Goal: Transaction & Acquisition: Book appointment/travel/reservation

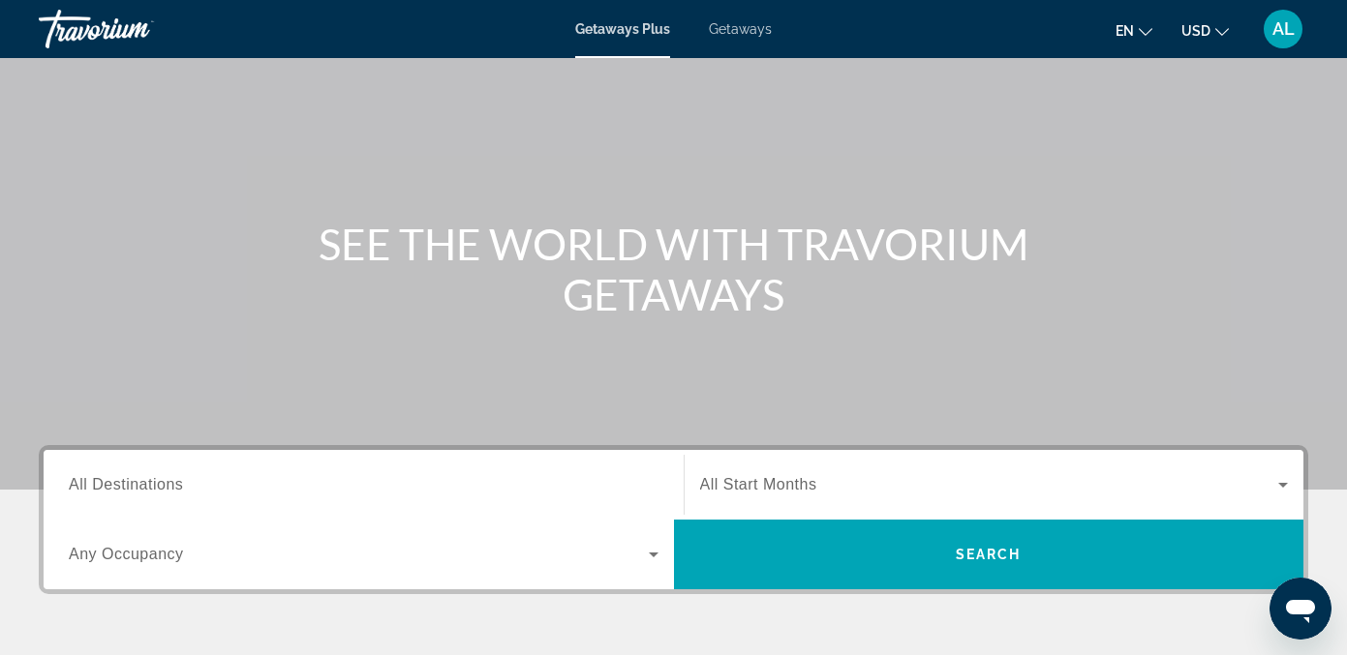
scroll to position [96, 0]
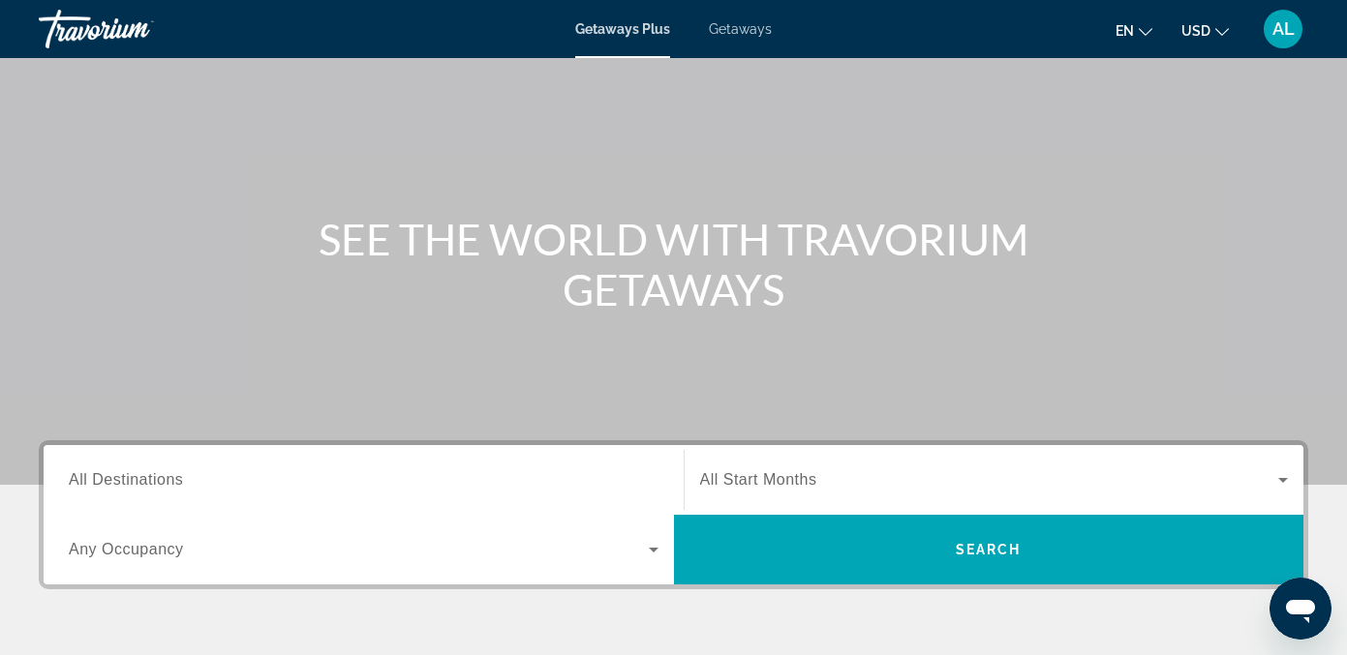
click at [183, 470] on input "Destination All Destinations" at bounding box center [364, 481] width 590 height 23
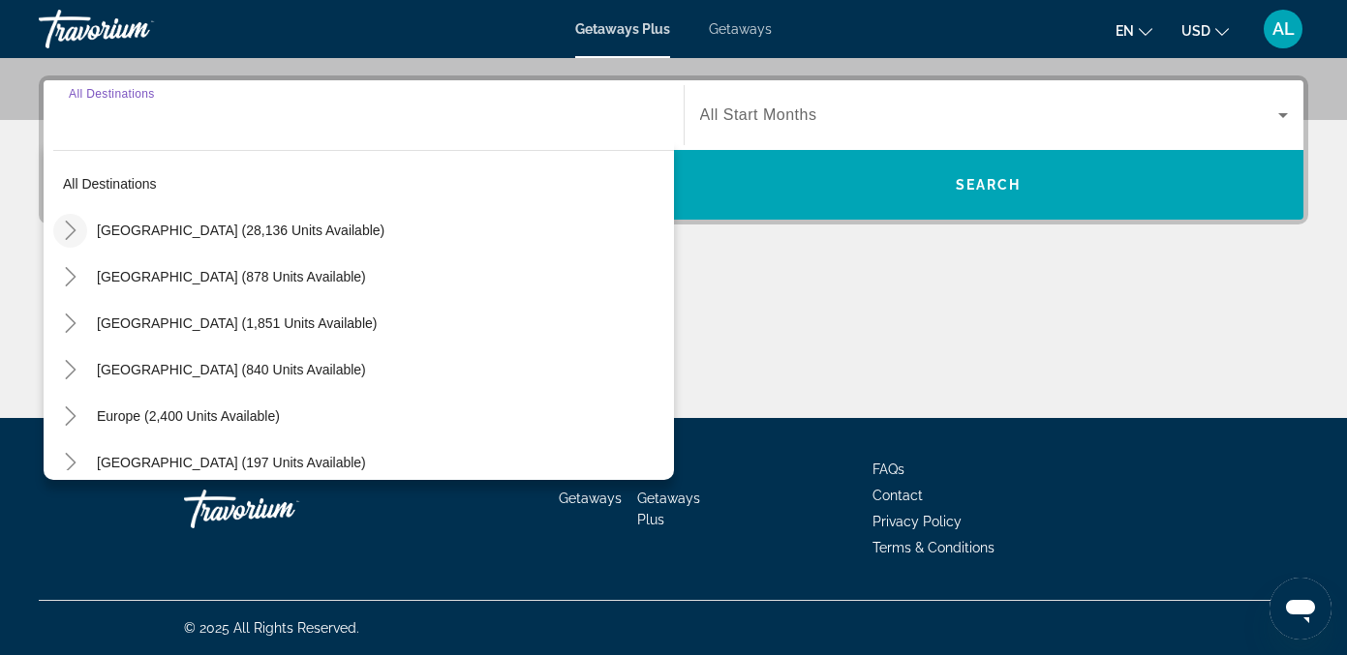
scroll to position [0, 0]
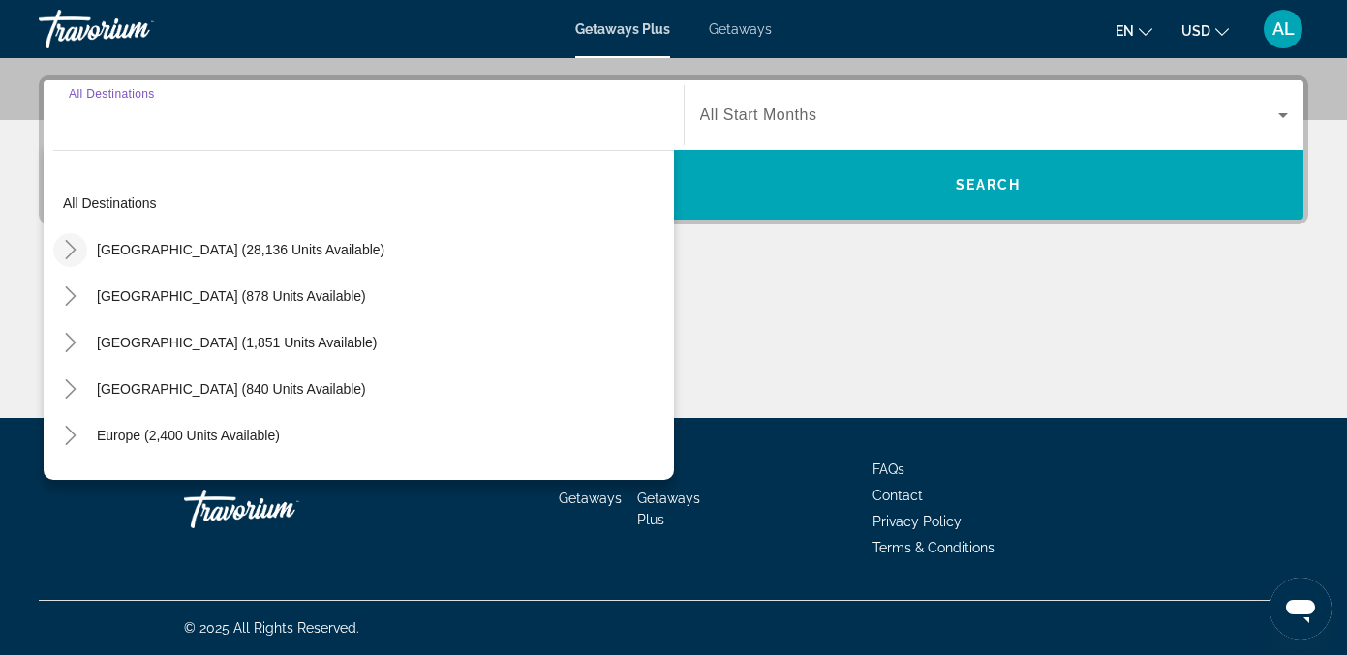
click at [74, 247] on icon "Toggle United States (28,136 units available)" at bounding box center [70, 249] width 19 height 19
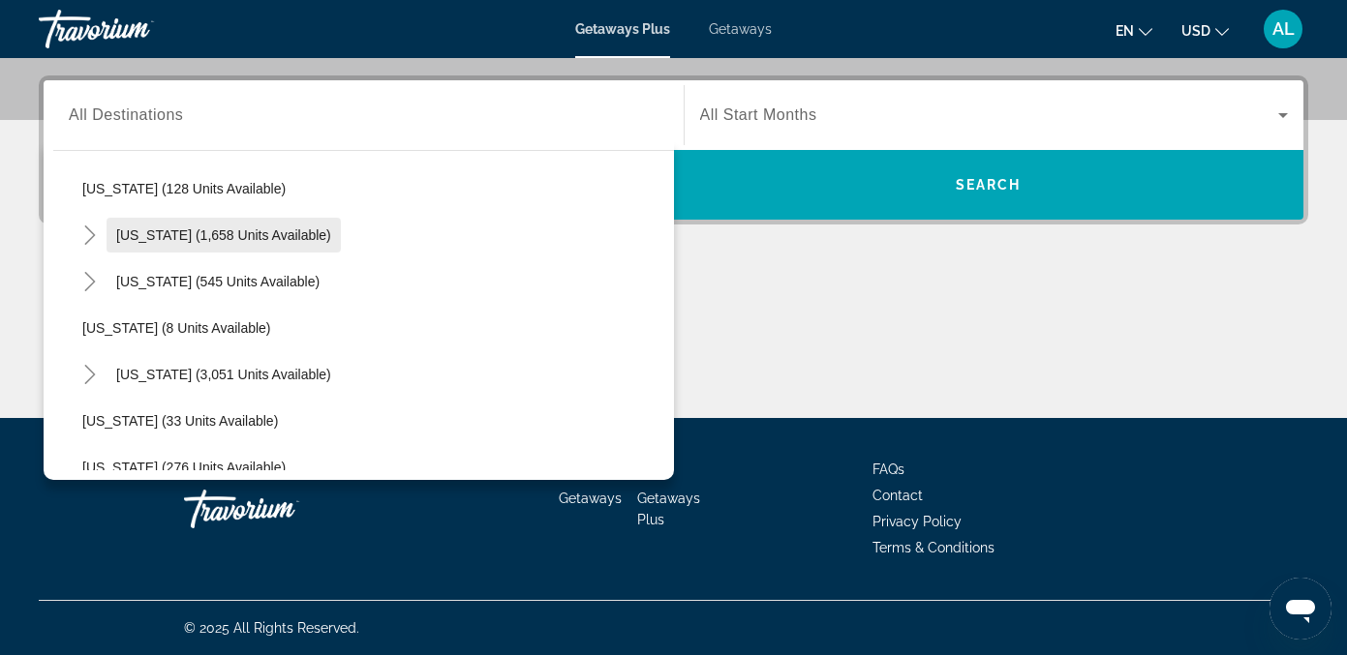
scroll to position [161, 0]
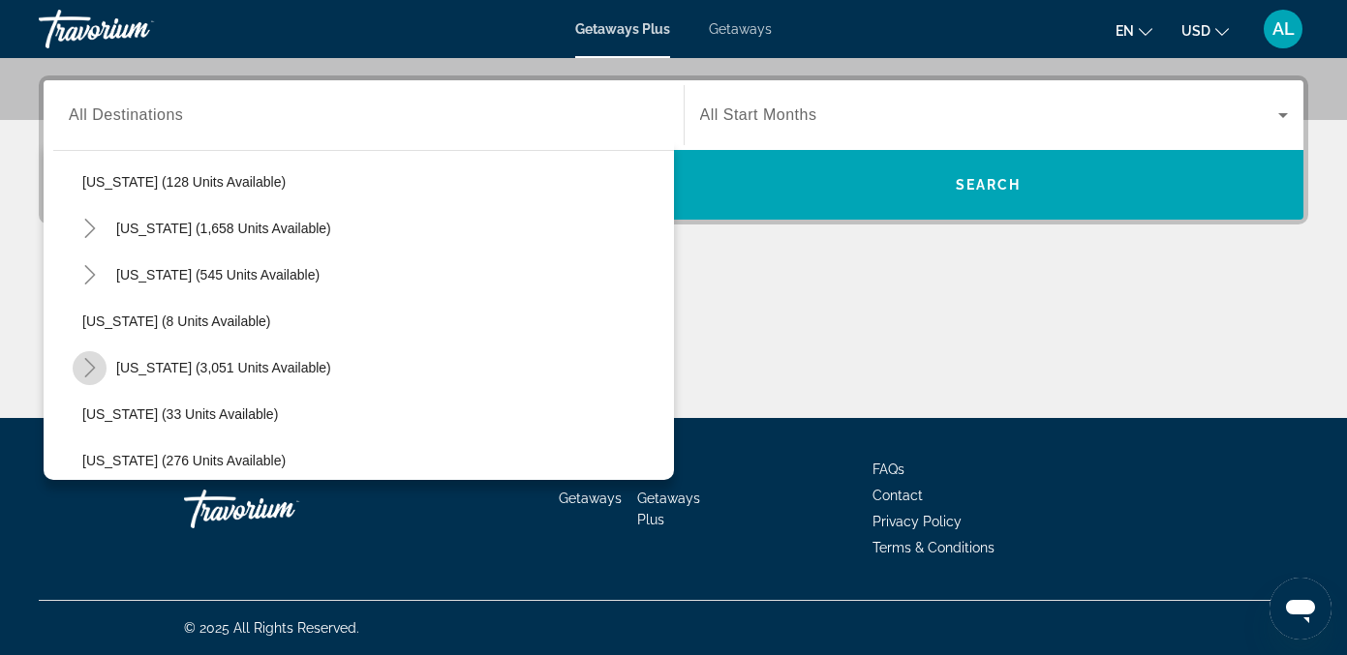
click at [97, 367] on icon "Toggle Florida (3,051 units available)" at bounding box center [89, 367] width 19 height 19
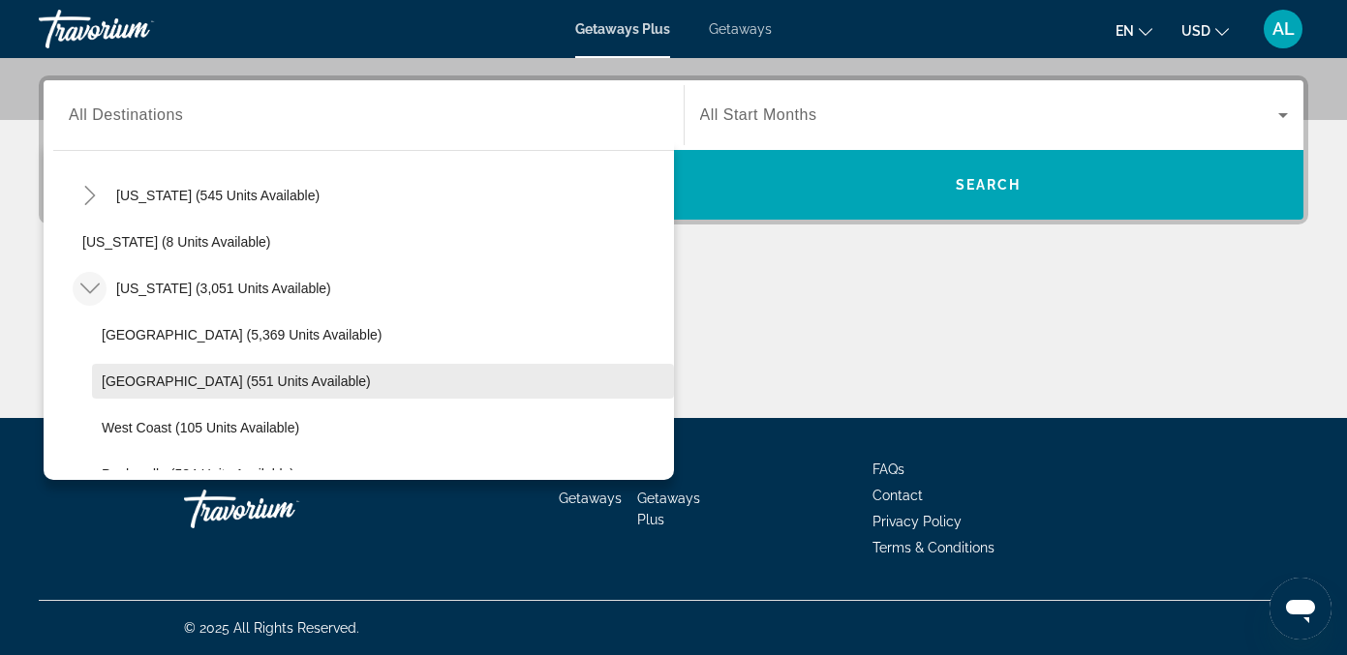
scroll to position [244, 0]
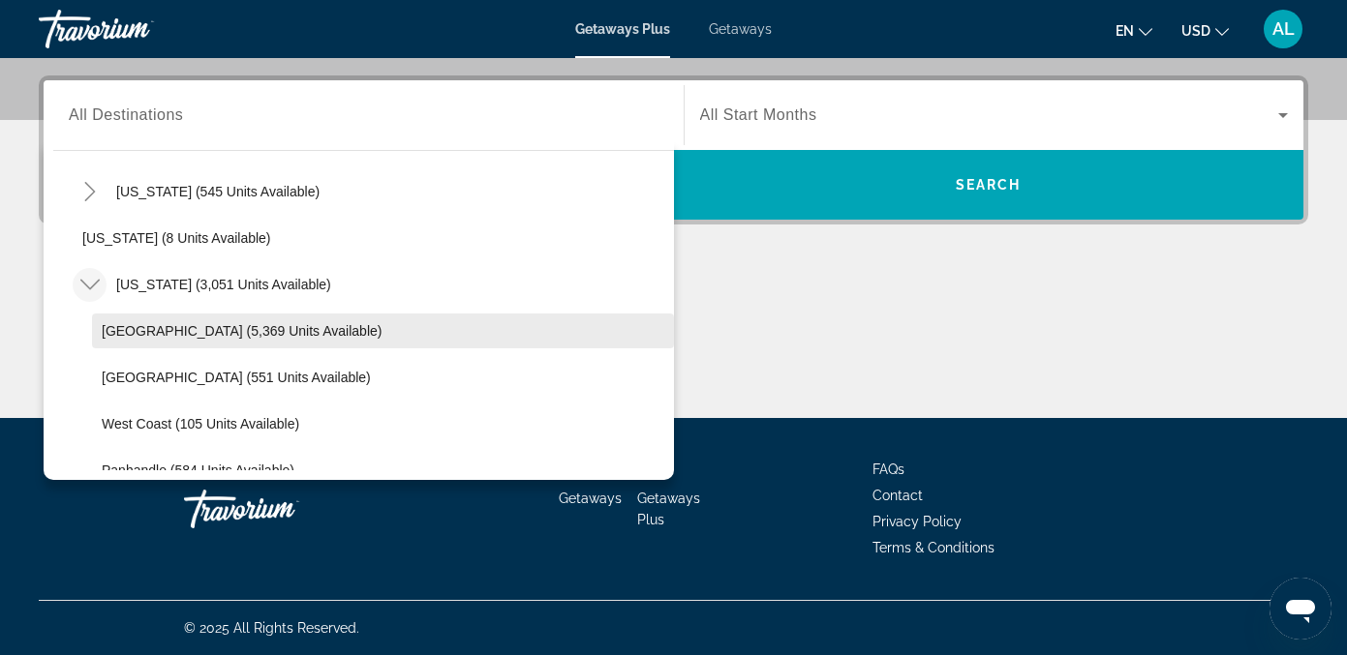
click at [224, 334] on span "[GEOGRAPHIC_DATA] (5,369 units available)" at bounding box center [242, 330] width 280 height 15
type input "**********"
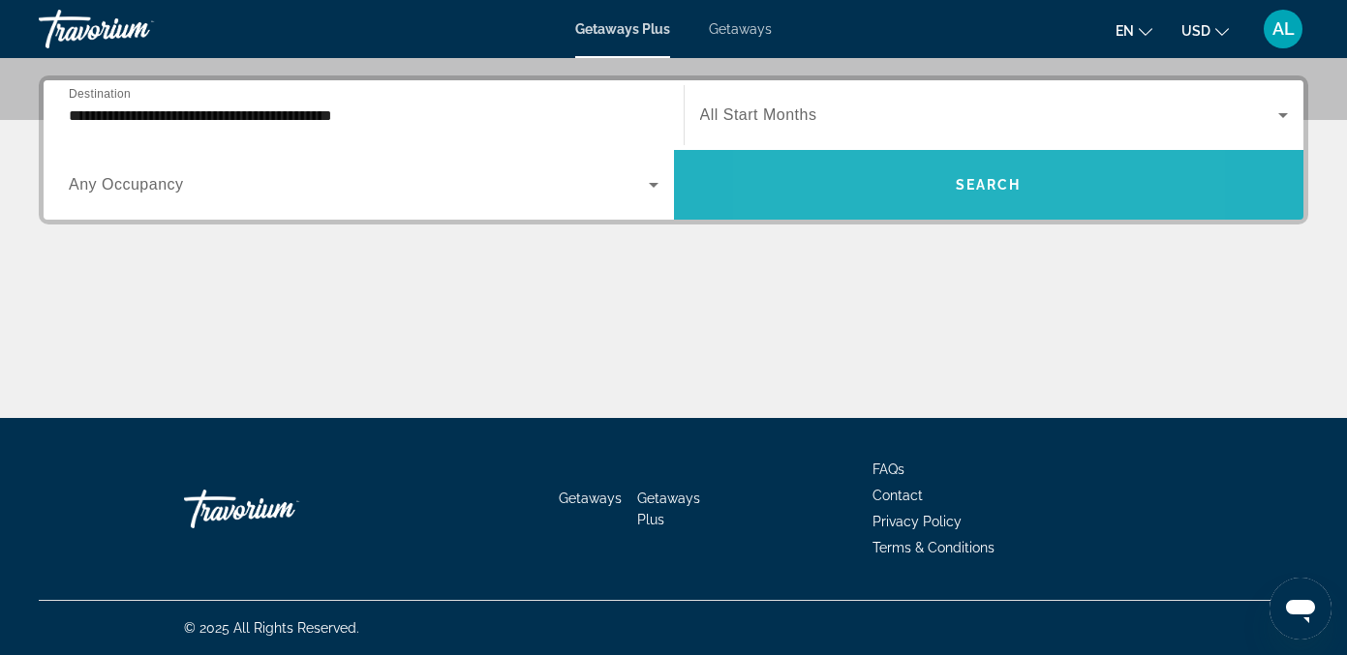
click at [895, 193] on span "Search widget" at bounding box center [989, 185] width 630 height 46
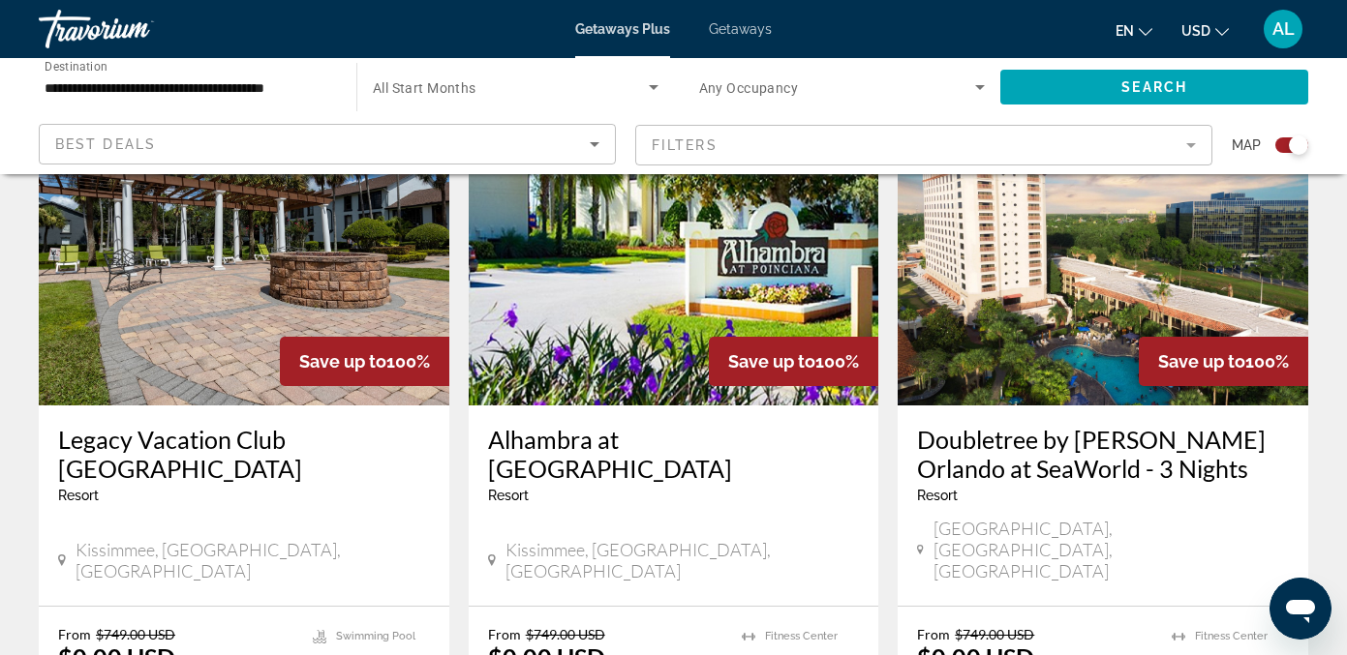
scroll to position [1326, 0]
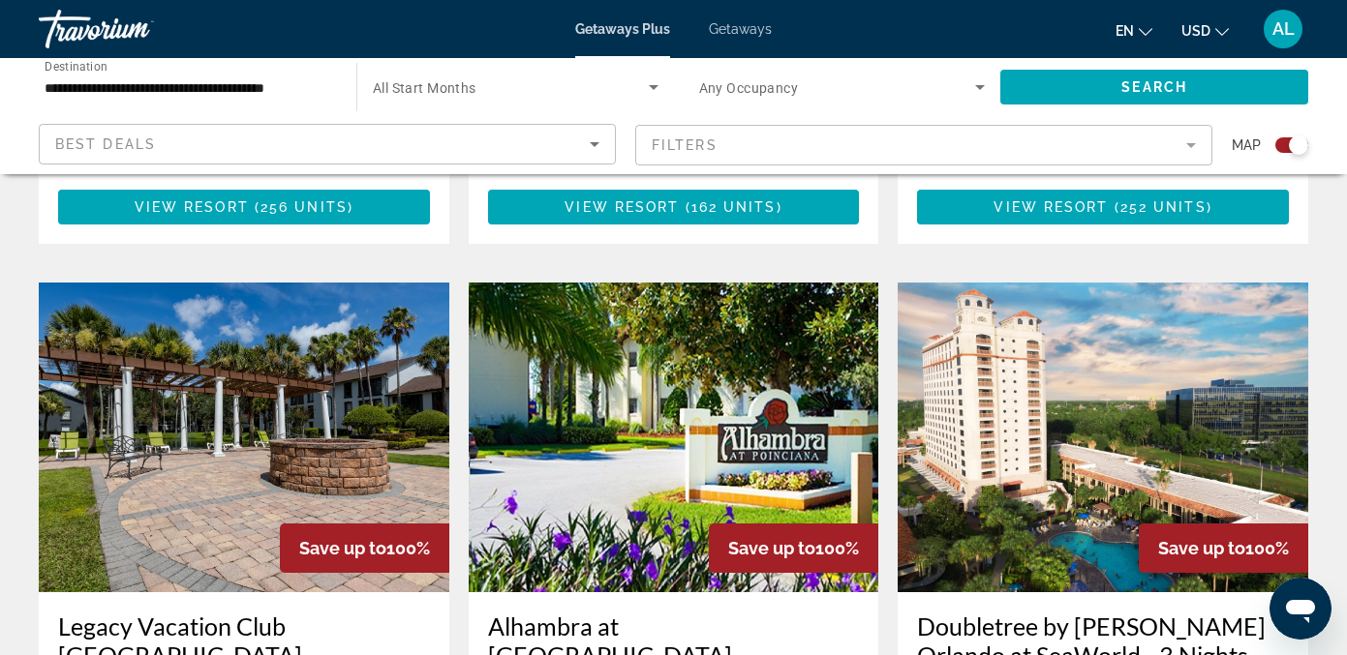
click at [1190, 150] on mat-form-field "Filters" at bounding box center [923, 145] width 577 height 41
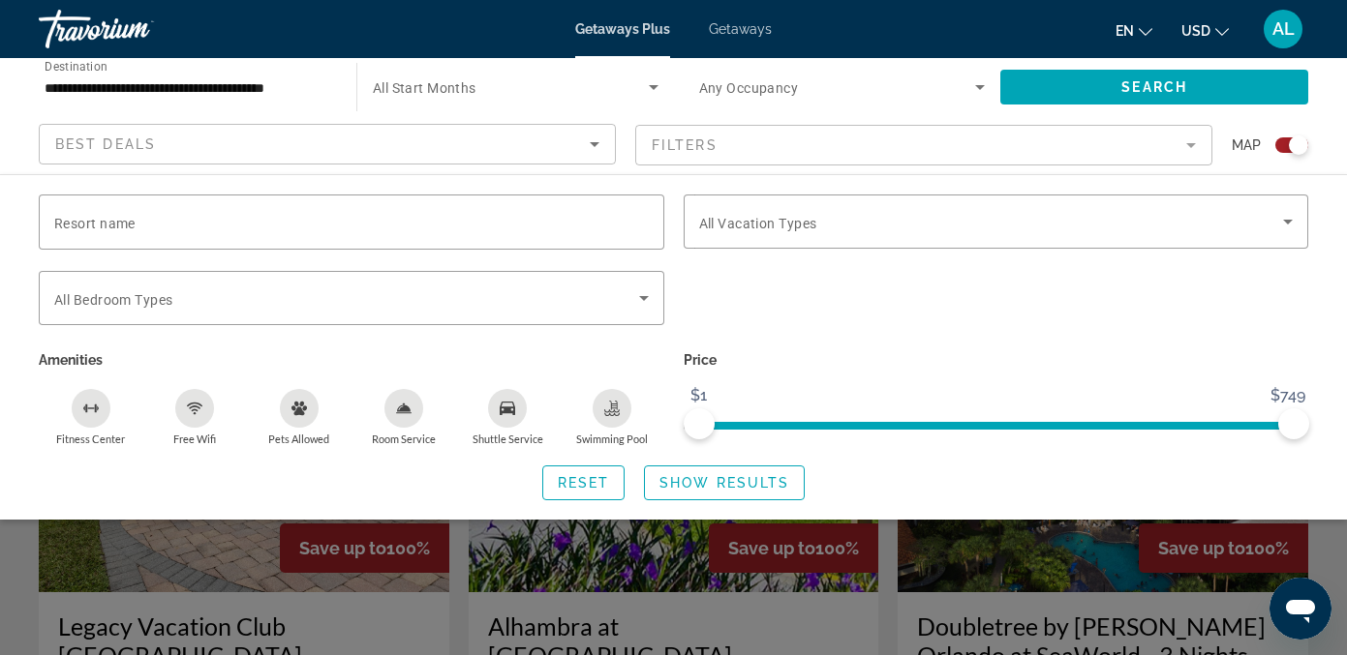
click at [1197, 140] on mat-form-field "Filters" at bounding box center [923, 145] width 577 height 41
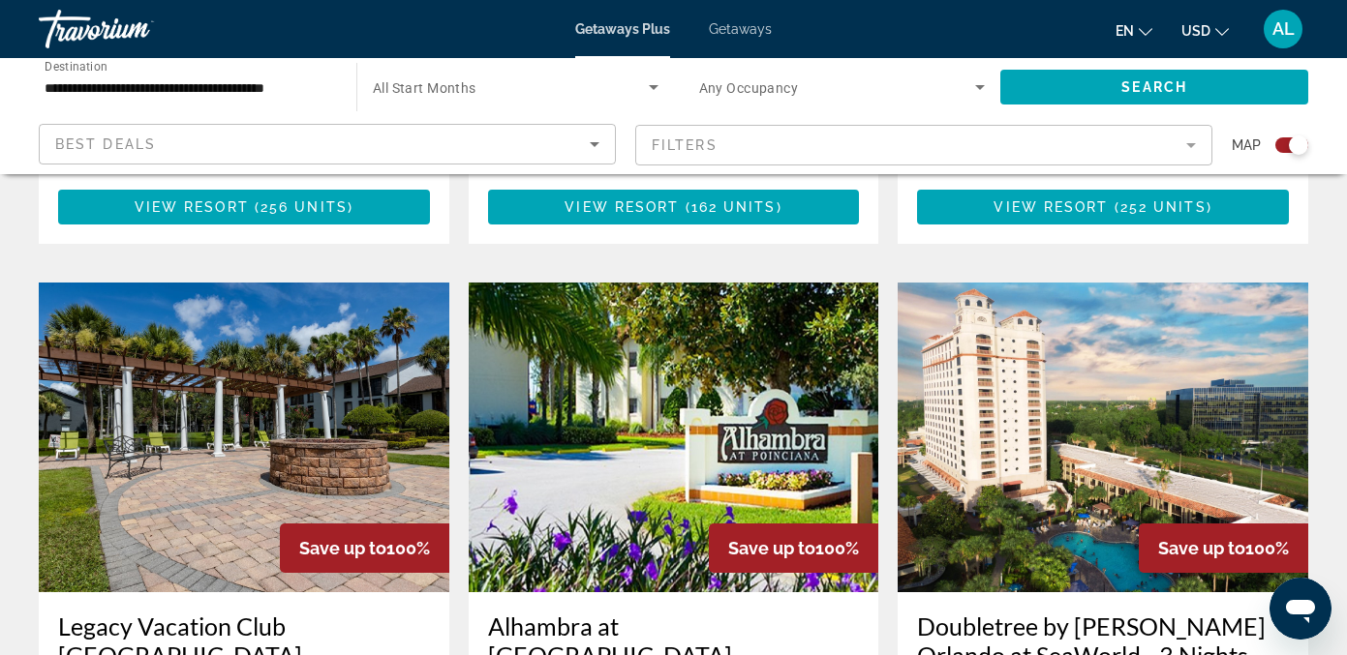
click at [1181, 145] on mat-form-field "Filters" at bounding box center [923, 145] width 577 height 41
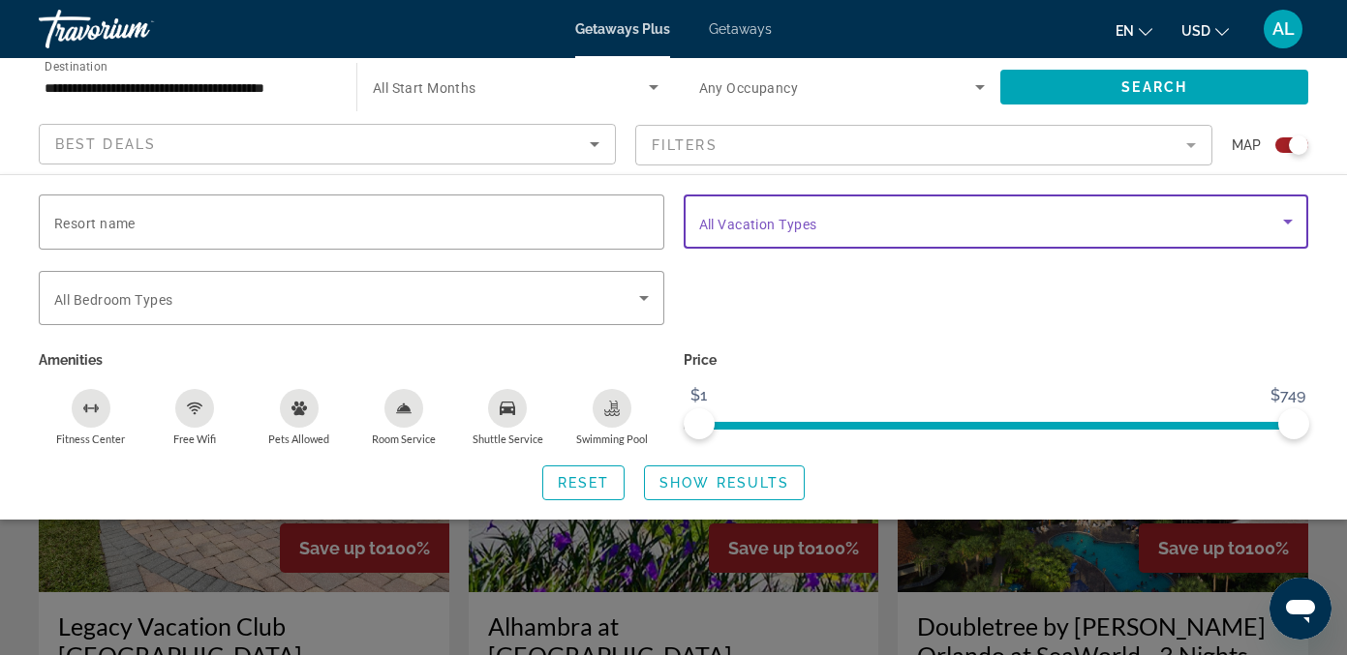
click at [802, 232] on span "Search widget" at bounding box center [991, 221] width 585 height 23
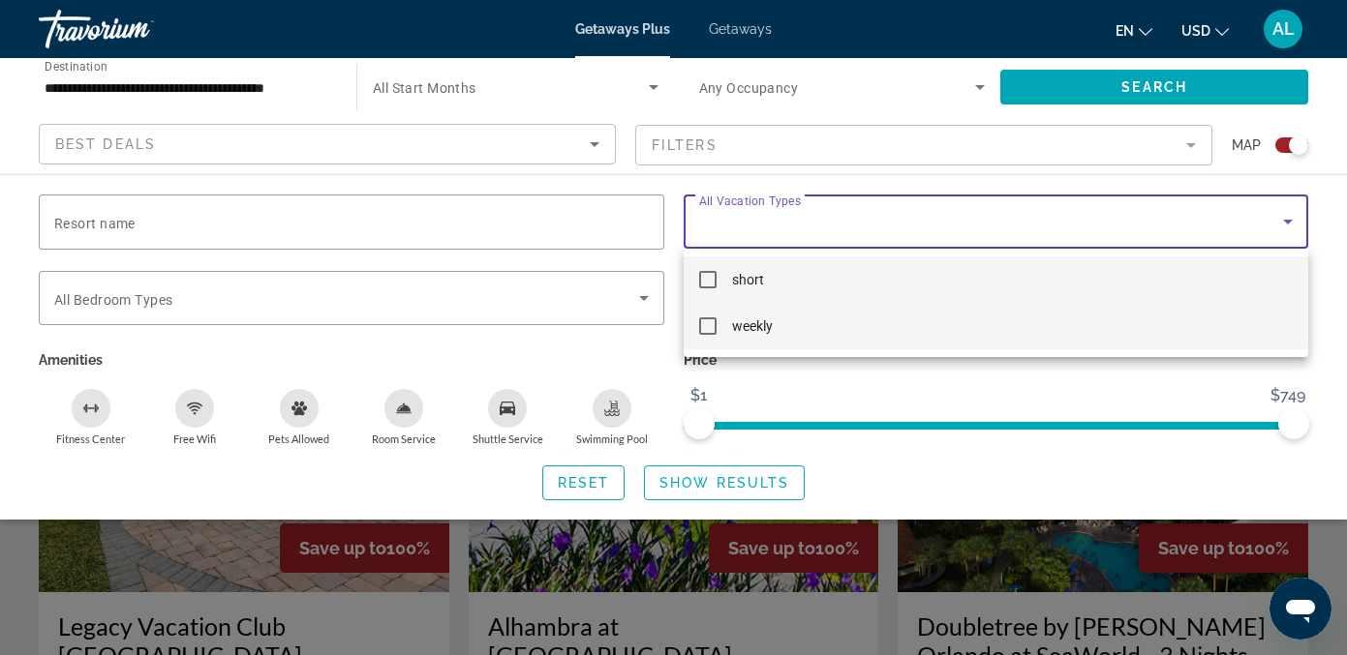
click at [707, 322] on mat-pseudo-checkbox at bounding box center [707, 326] width 17 height 17
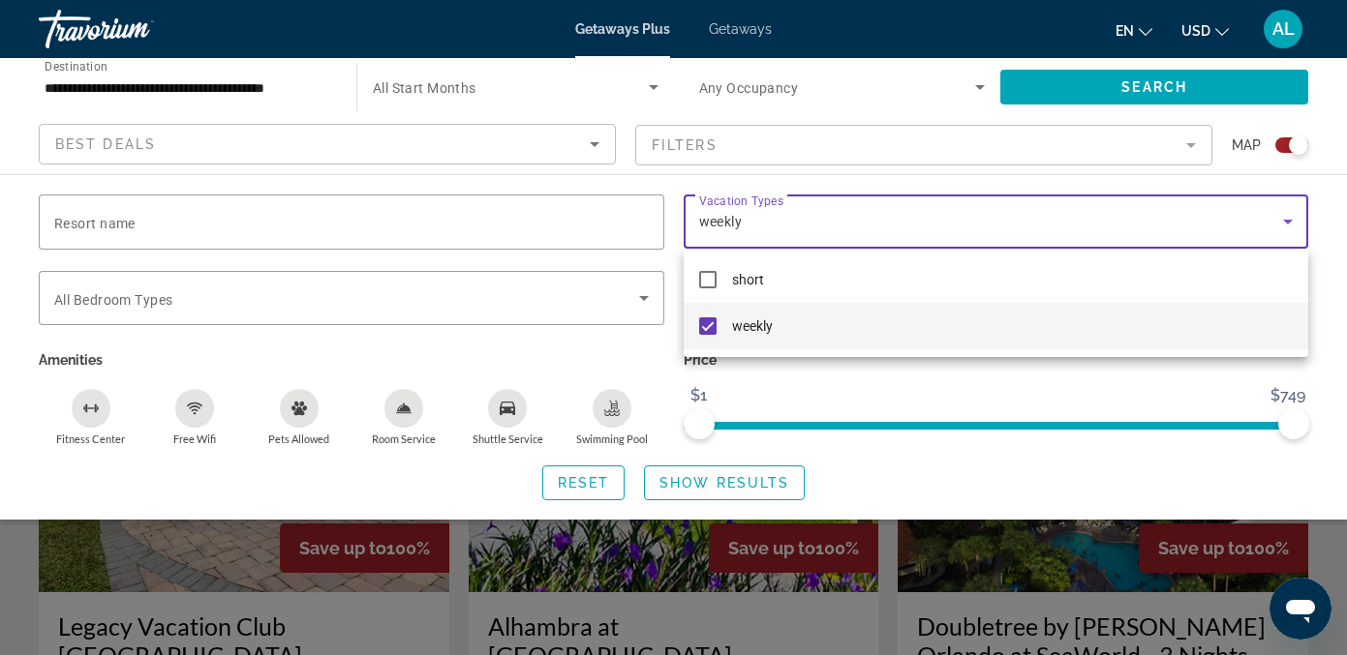
click at [978, 472] on div at bounding box center [673, 327] width 1347 height 655
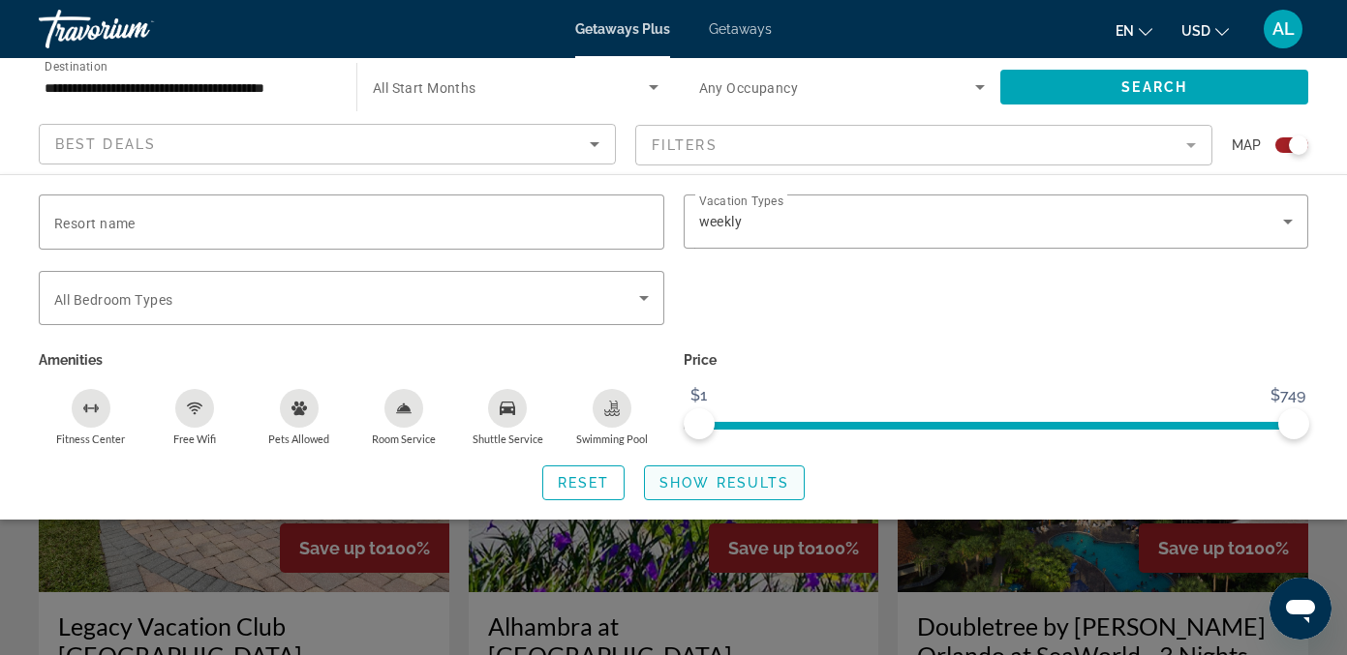
click at [743, 480] on span "Show Results" at bounding box center [724, 482] width 130 height 15
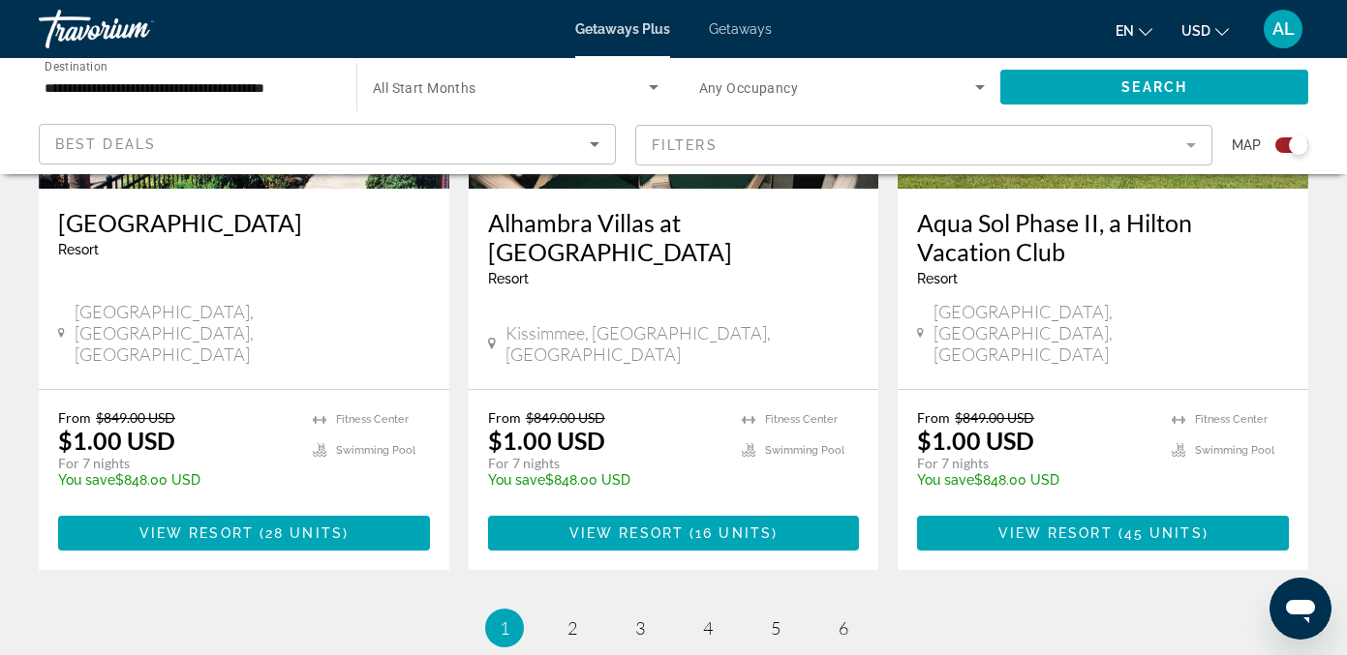
scroll to position [3164, 0]
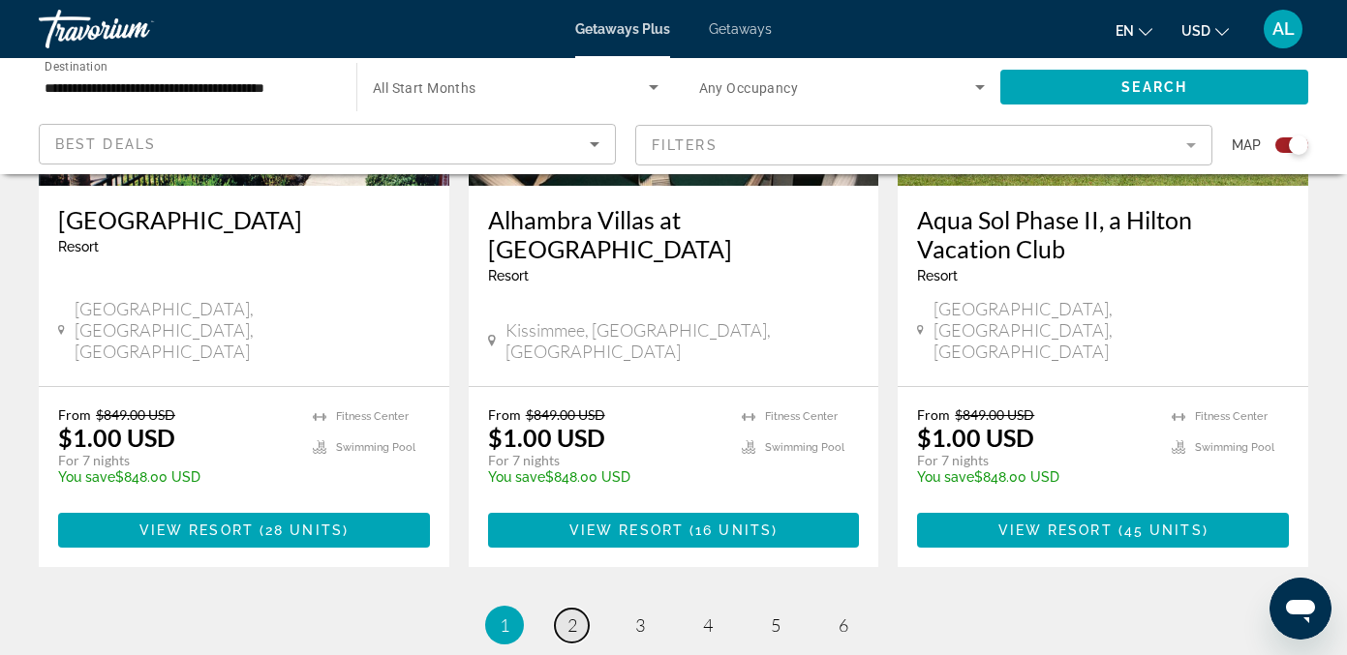
click at [570, 615] on span "2" at bounding box center [572, 625] width 10 height 21
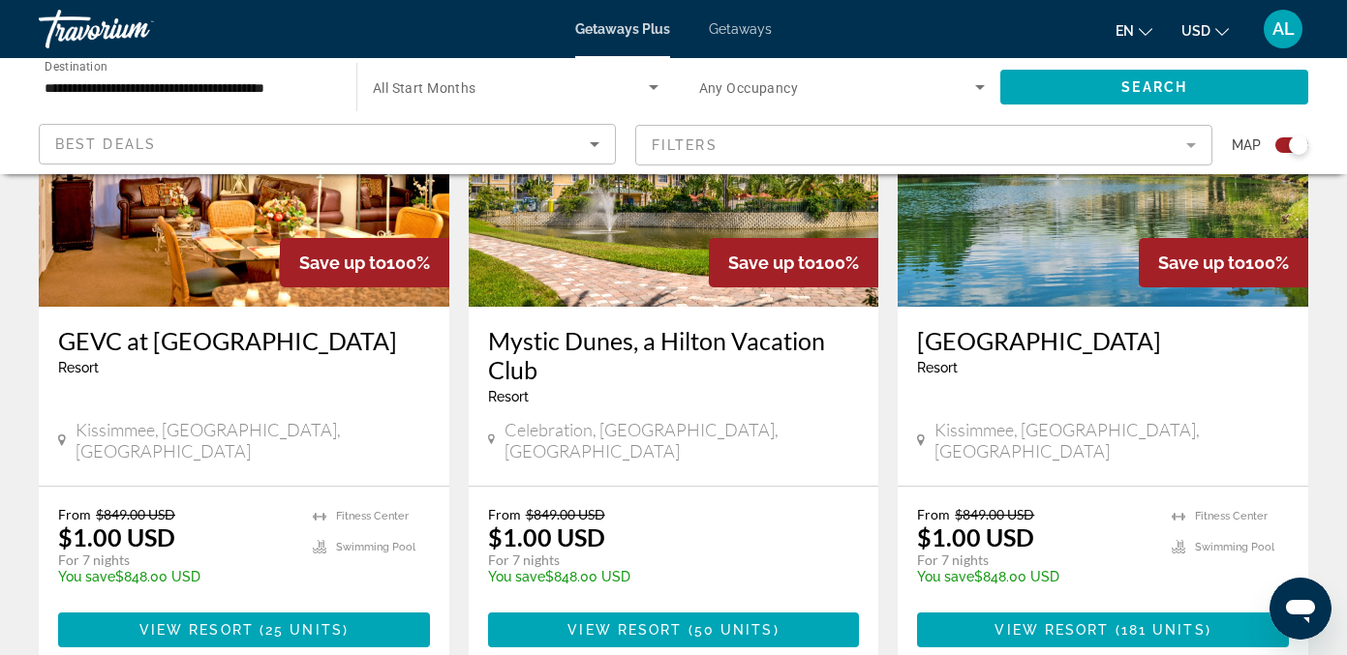
scroll to position [855, 0]
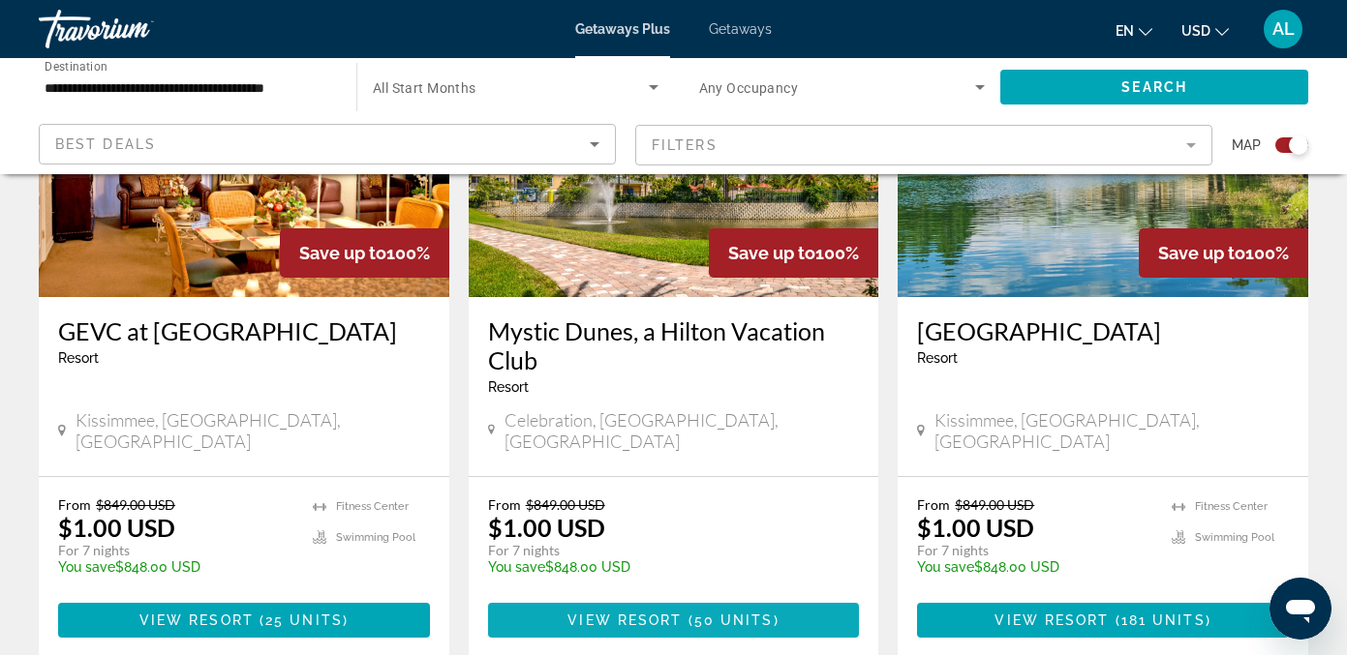
click at [607, 597] on span "Main content" at bounding box center [674, 620] width 372 height 46
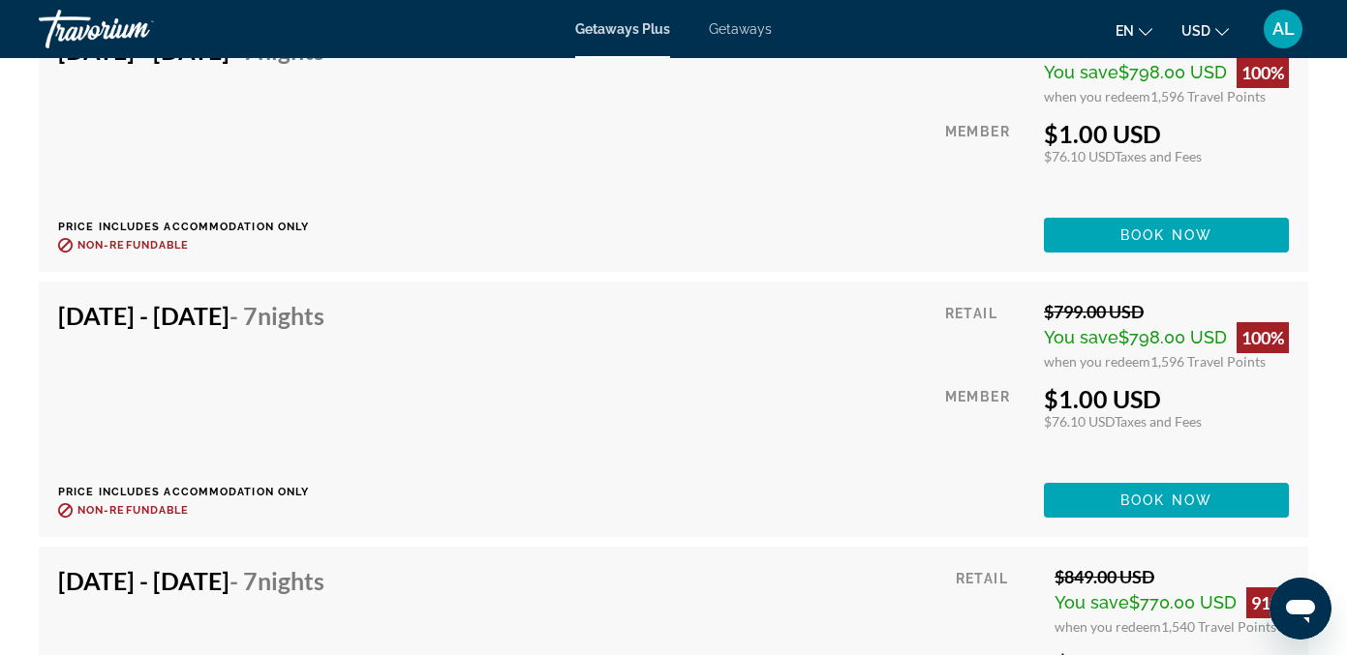
scroll to position [4763, 0]
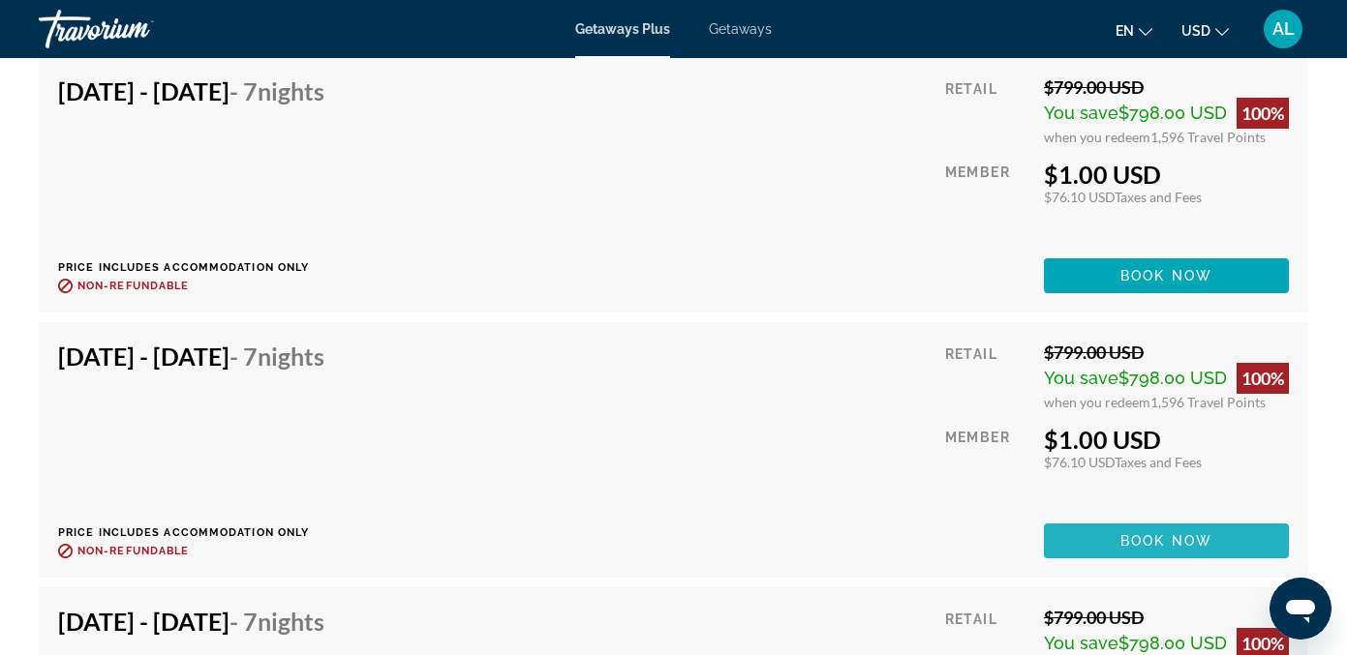
click at [1143, 548] on span "Book now" at bounding box center [1166, 540] width 92 height 15
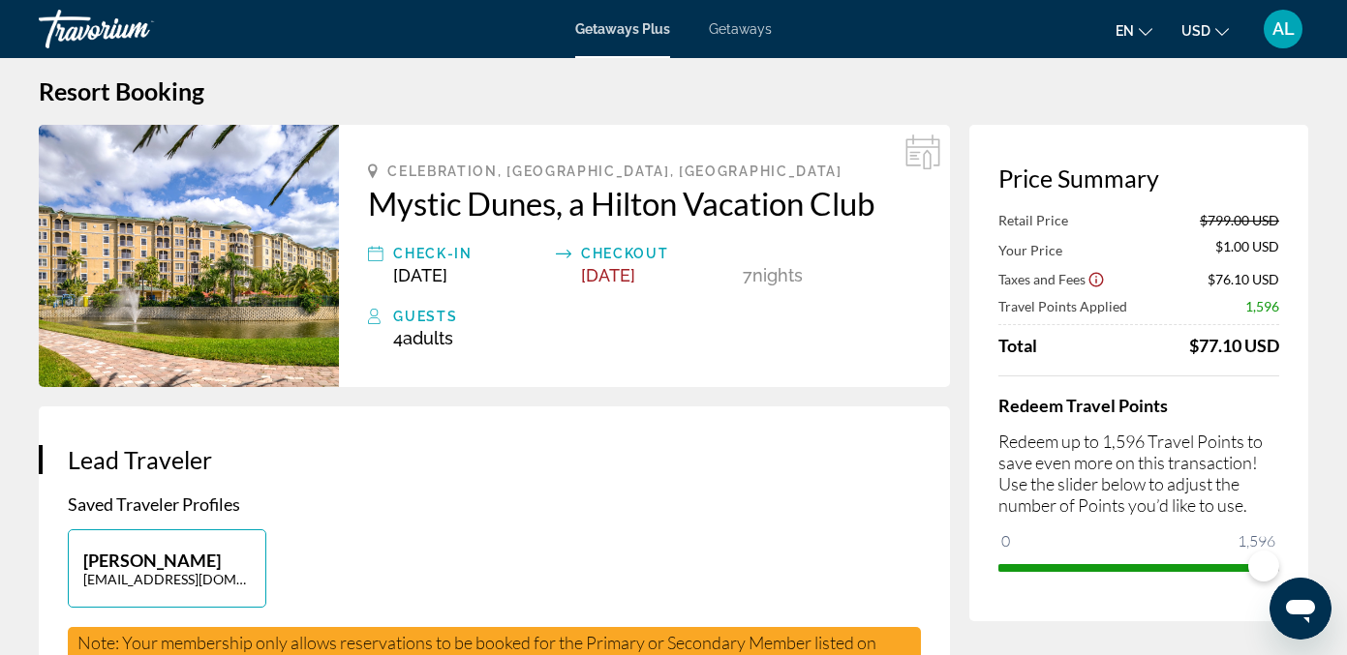
scroll to position [23, 0]
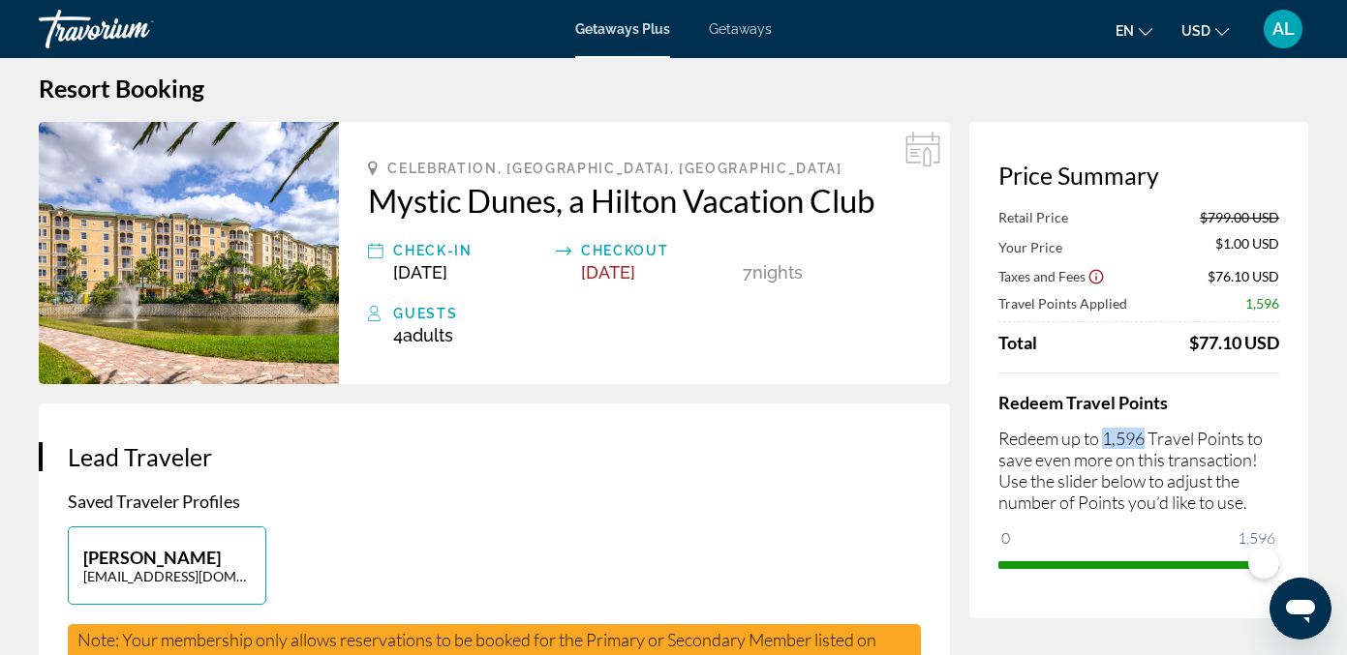
drag, startPoint x: 1148, startPoint y: 439, endPoint x: 1106, endPoint y: 437, distance: 42.6
click at [1106, 437] on p "Redeem up to 1,596 Travel Points to save even more on this transaction! Use the…" at bounding box center [1138, 470] width 281 height 85
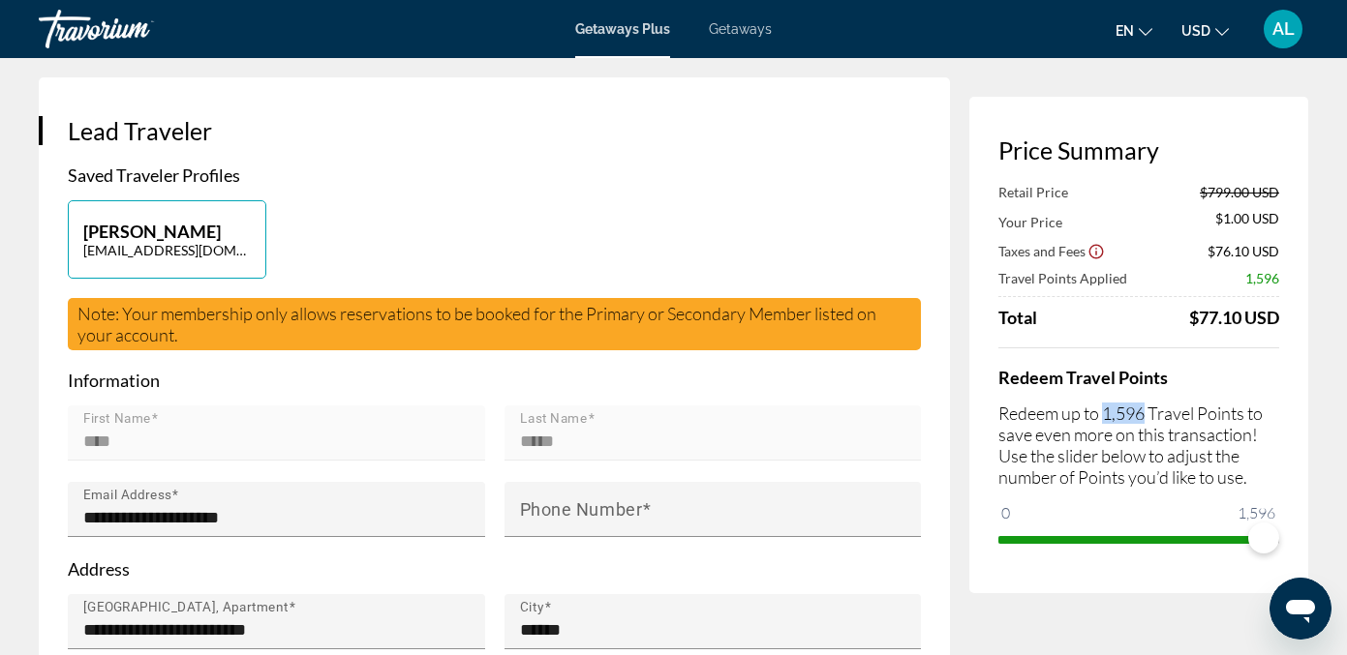
scroll to position [347, 0]
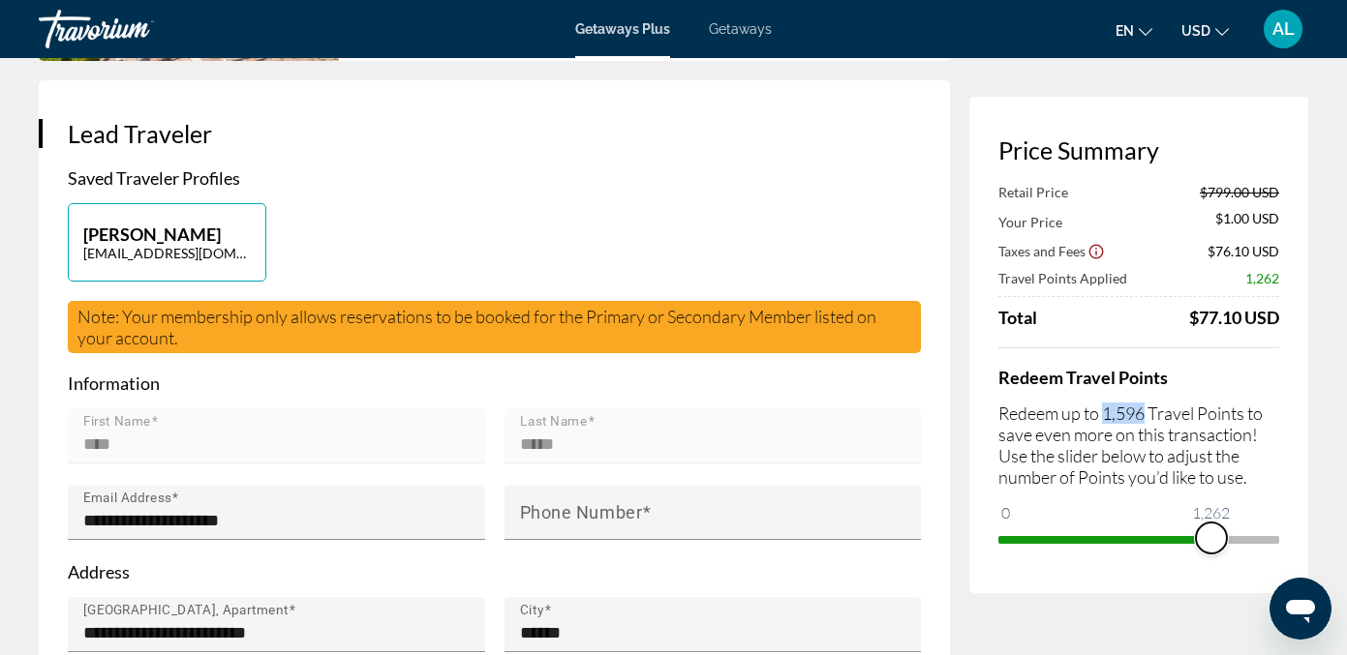
drag, startPoint x: 1264, startPoint y: 534, endPoint x: 1211, endPoint y: 536, distance: 53.3
click at [1211, 536] on span "ngx-slider" at bounding box center [1211, 538] width 31 height 31
drag, startPoint x: 1212, startPoint y: 543, endPoint x: 1254, endPoint y: 533, distance: 42.7
click at [1254, 533] on span "ngx-slider" at bounding box center [1253, 538] width 31 height 31
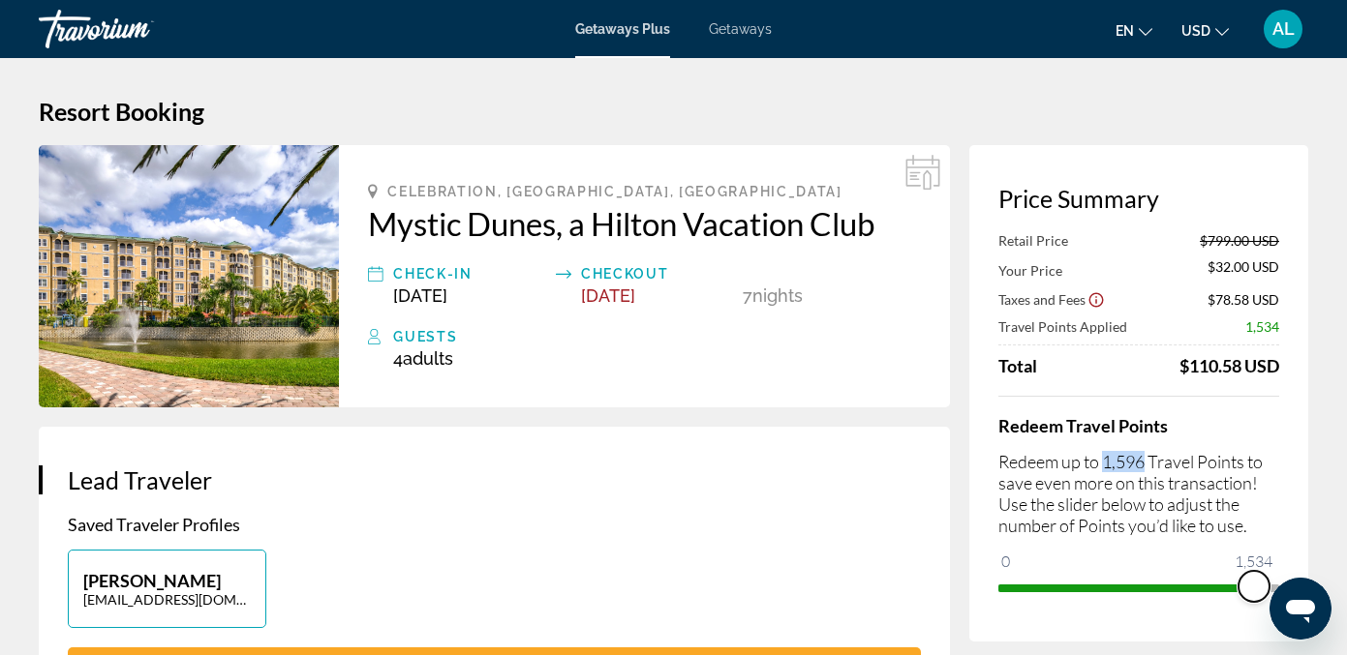
scroll to position [0, 0]
